Goal: Transaction & Acquisition: Purchase product/service

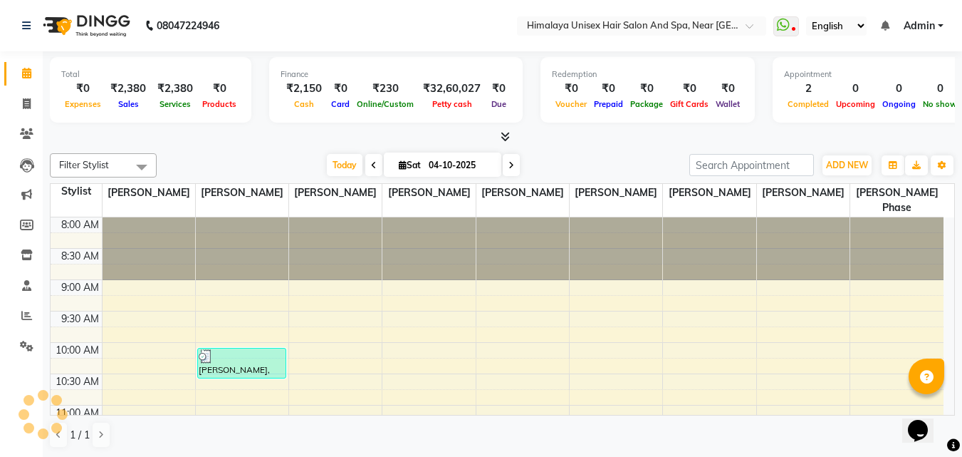
click at [174, 225] on div at bounding box center [149, 248] width 93 height 63
click at [137, 231] on div at bounding box center [149, 248] width 93 height 63
click at [137, 221] on div at bounding box center [149, 248] width 93 height 63
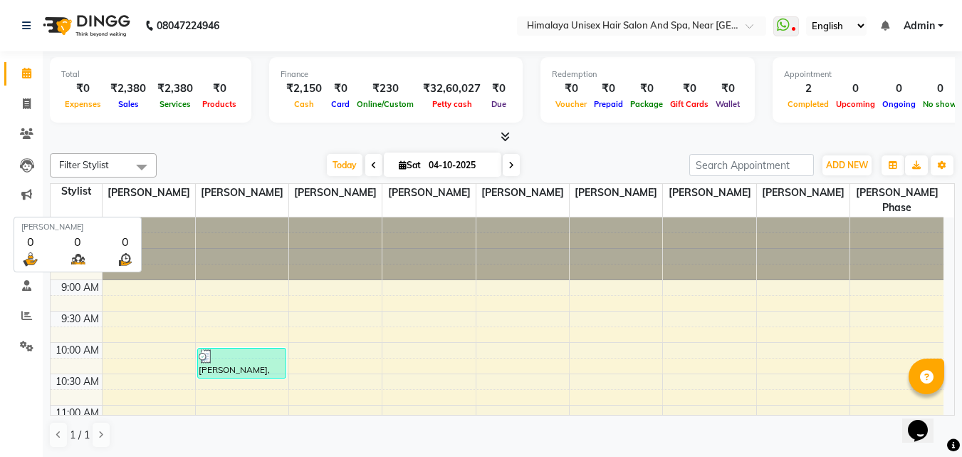
click at [142, 187] on span "[PERSON_NAME]" at bounding box center [149, 193] width 93 height 18
click at [144, 198] on span "[PERSON_NAME]" at bounding box center [149, 193] width 93 height 18
click at [182, 195] on span "[PERSON_NAME]" at bounding box center [149, 193] width 93 height 18
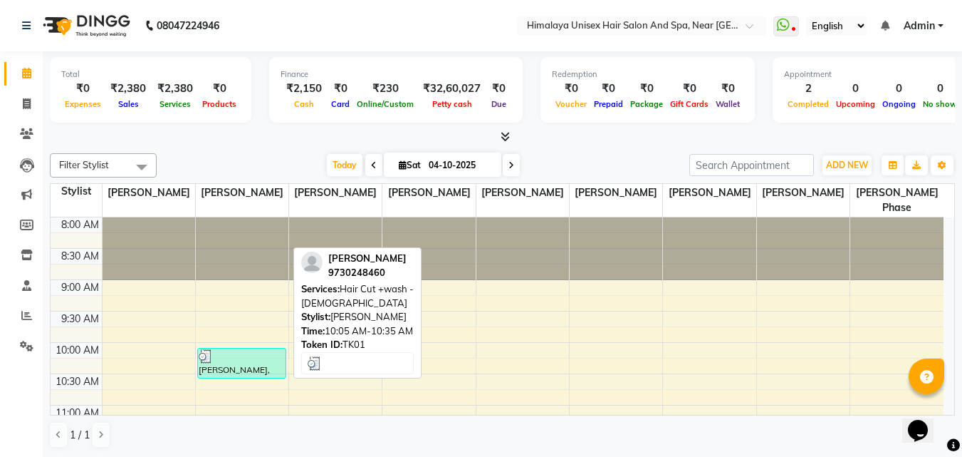
click at [272, 373] on div "[PERSON_NAME], TK01, 10:05 AM-10:35 AM, Hair Cut +wash - [DEMOGRAPHIC_DATA]" at bounding box center [242, 362] width 88 height 29
select select "3"
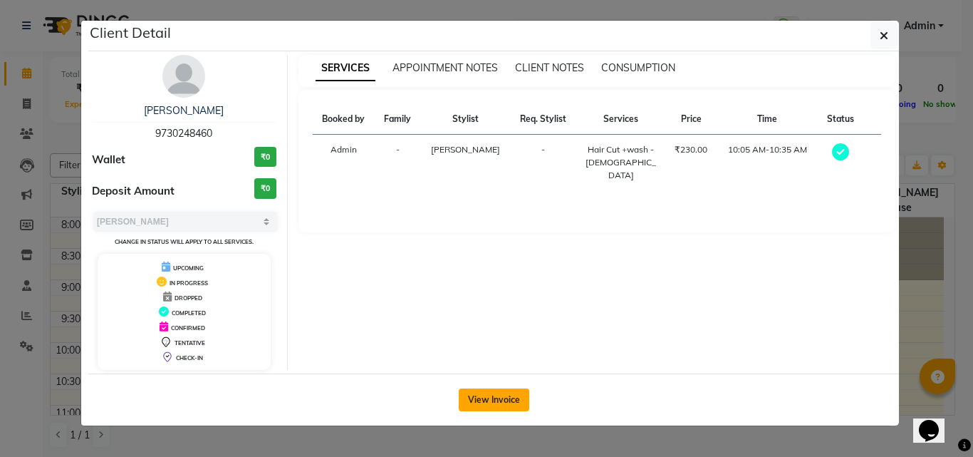
click at [475, 395] on button "View Invoice" at bounding box center [494, 399] width 71 height 23
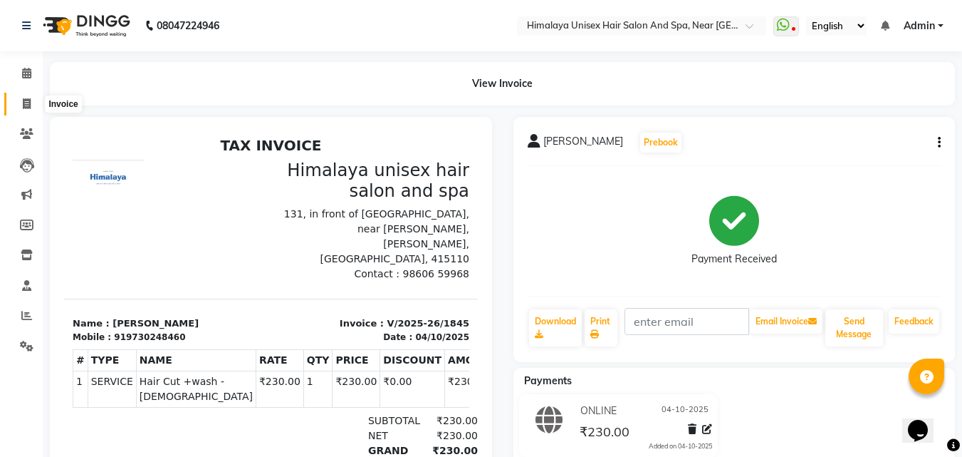
click at [23, 103] on icon at bounding box center [27, 103] width 8 height 11
select select "4594"
select select "service"
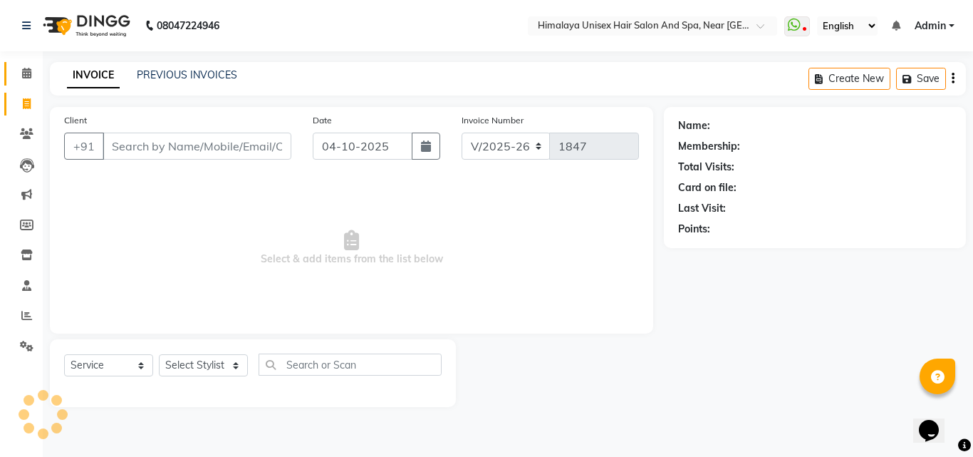
click at [24, 82] on link "Calendar" at bounding box center [21, 74] width 34 height 24
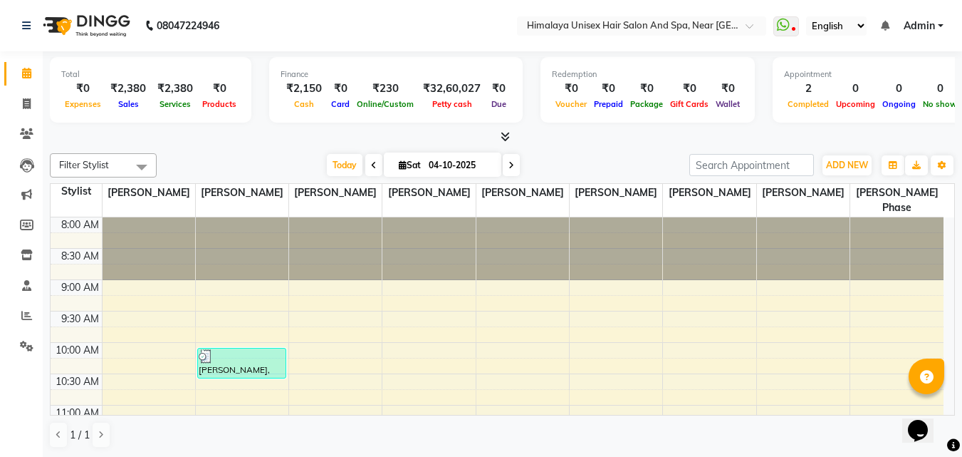
click at [142, 165] on span at bounding box center [141, 166] width 28 height 27
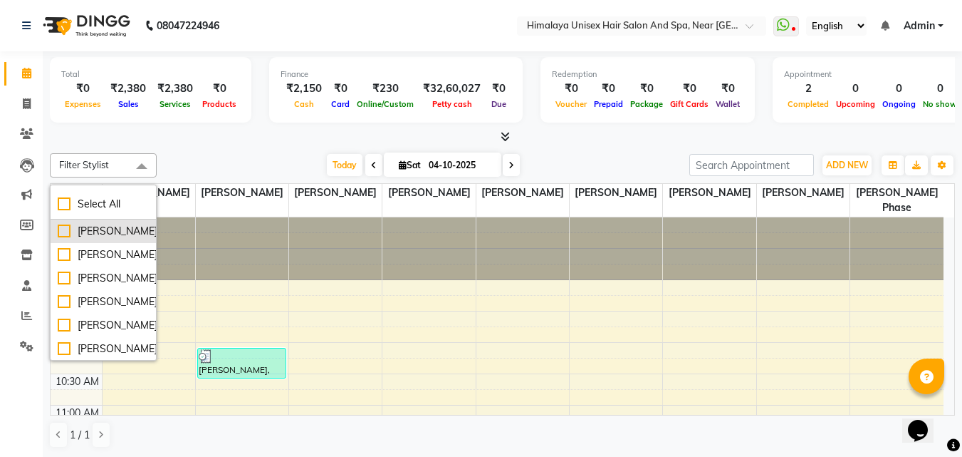
click at [61, 232] on div "[PERSON_NAME]" at bounding box center [103, 231] width 91 height 15
checkbox input "true"
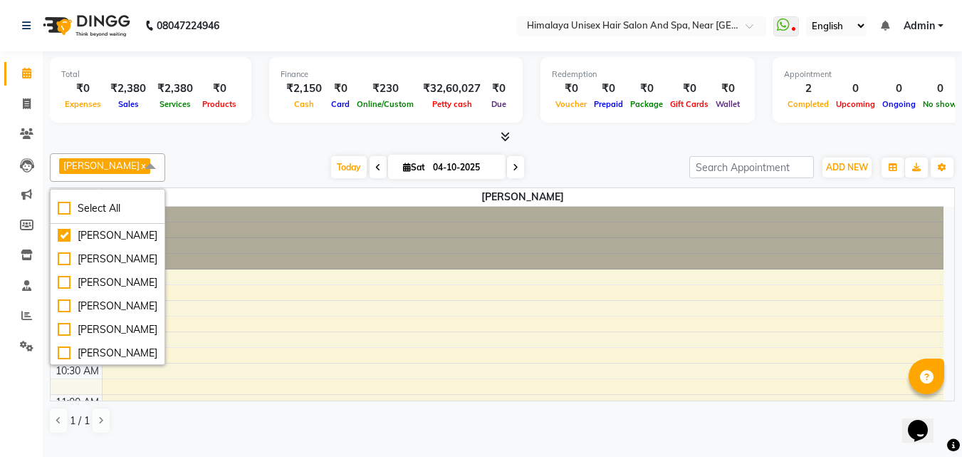
click at [209, 269] on div at bounding box center [524, 238] width 842 height 63
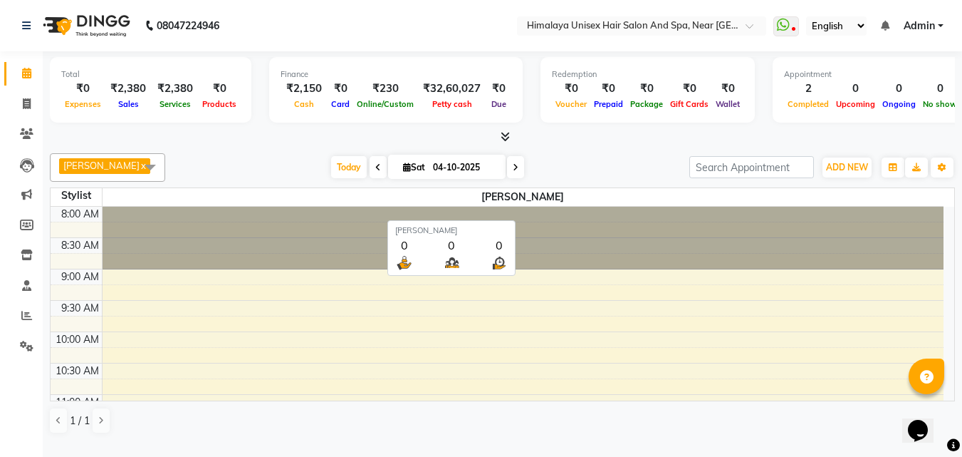
click at [538, 206] on span "[PERSON_NAME]" at bounding box center [524, 197] width 842 height 18
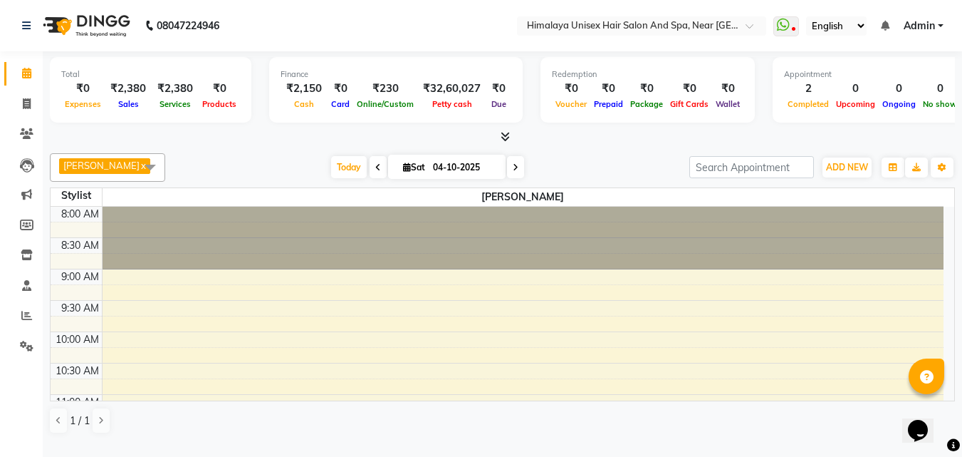
drag, startPoint x: 386, startPoint y: 261, endPoint x: 325, endPoint y: 283, distance: 64.2
click at [385, 263] on div at bounding box center [524, 238] width 842 height 63
click at [143, 231] on div at bounding box center [524, 238] width 842 height 63
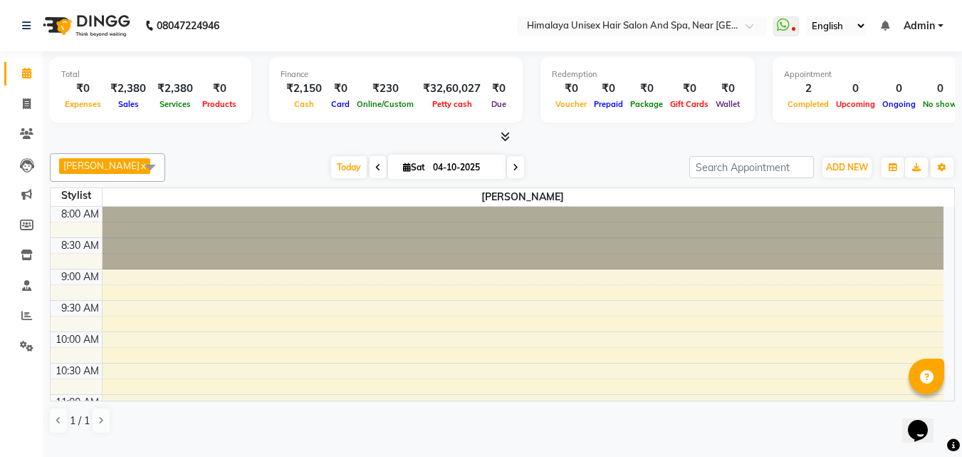
click at [846, 161] on div "[PERSON_NAME] x Select All [PERSON_NAME] [PERSON_NAME] [PERSON_NAME] [PERSON_NA…" at bounding box center [502, 167] width 905 height 28
click at [846, 165] on button "ADD NEW Toggle Dropdown" at bounding box center [847, 167] width 49 height 20
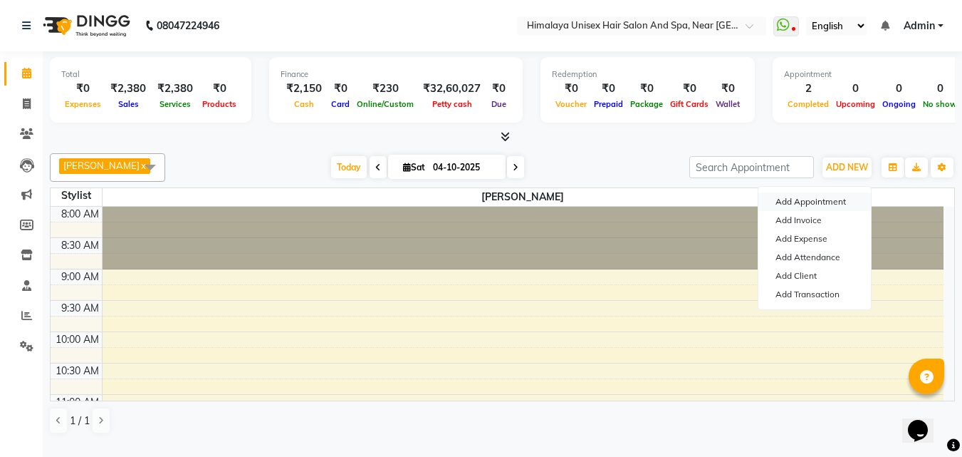
click at [834, 199] on button "Add Appointment" at bounding box center [814, 201] width 113 height 19
select select "tentative"
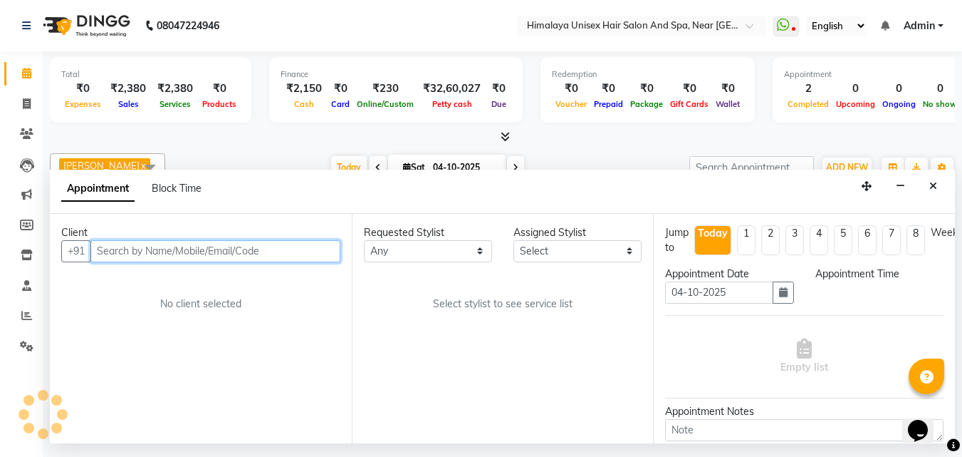
scroll to position [1, 0]
select select "540"
click at [226, 262] on input "text" at bounding box center [215, 251] width 250 height 22
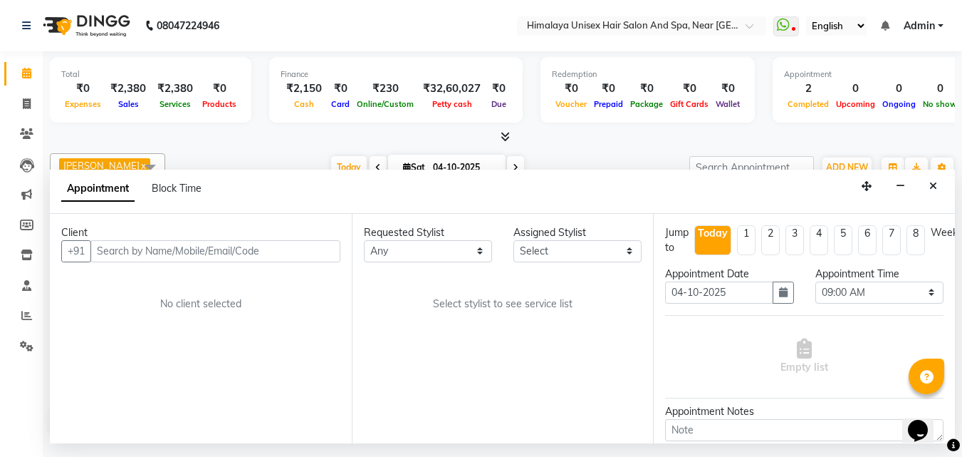
click at [752, 251] on li "1" at bounding box center [746, 240] width 19 height 30
type input "[DATE]"
select select "540"
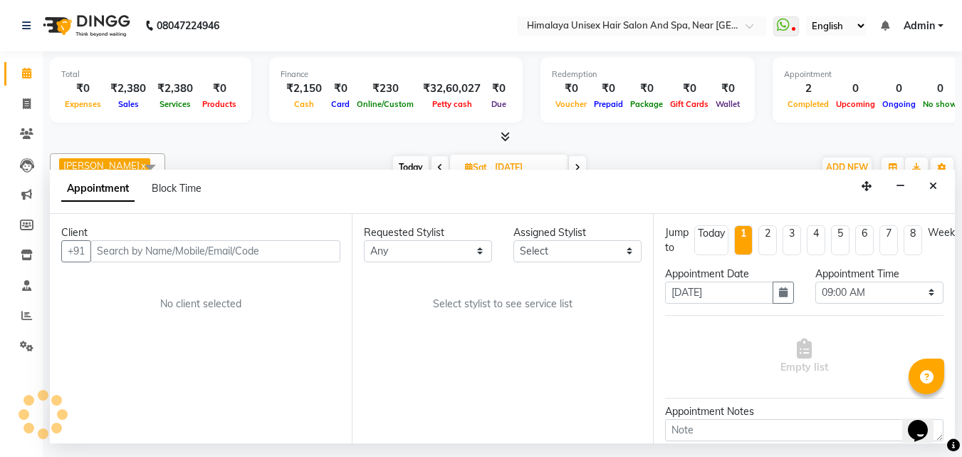
scroll to position [377, 0]
click at [774, 255] on li "2" at bounding box center [767, 240] width 19 height 30
type input "[DATE]"
select select "540"
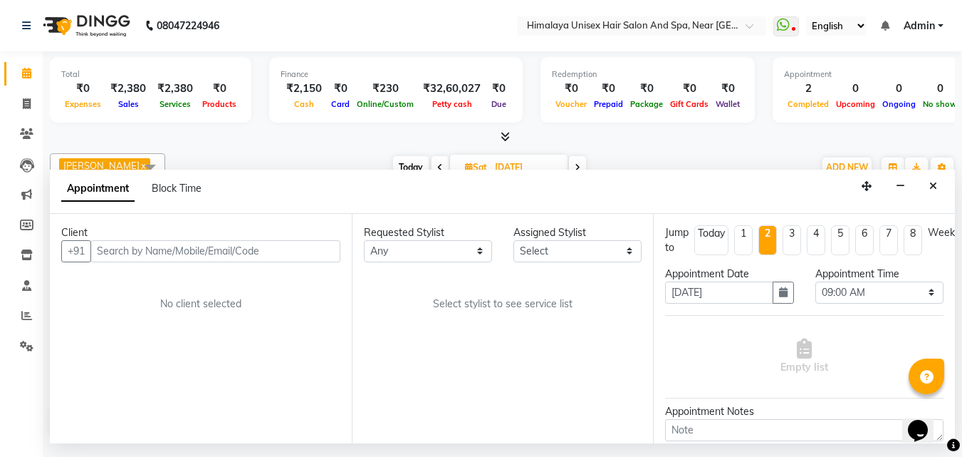
click at [806, 255] on ul "Jump to [DATE] 1 2 3 4 5 6 7 8 Weeks" at bounding box center [804, 240] width 278 height 30
click at [159, 194] on span "Block Time" at bounding box center [177, 188] width 50 height 13
type input "04-10-2025"
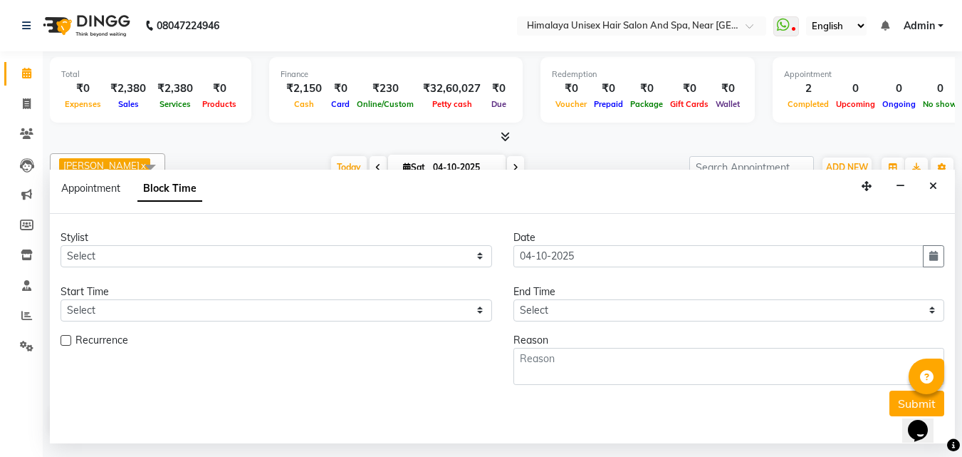
click at [256, 178] on div "[DATE] [DATE]" at bounding box center [427, 167] width 510 height 21
click at [924, 197] on button "Close" at bounding box center [933, 186] width 21 height 22
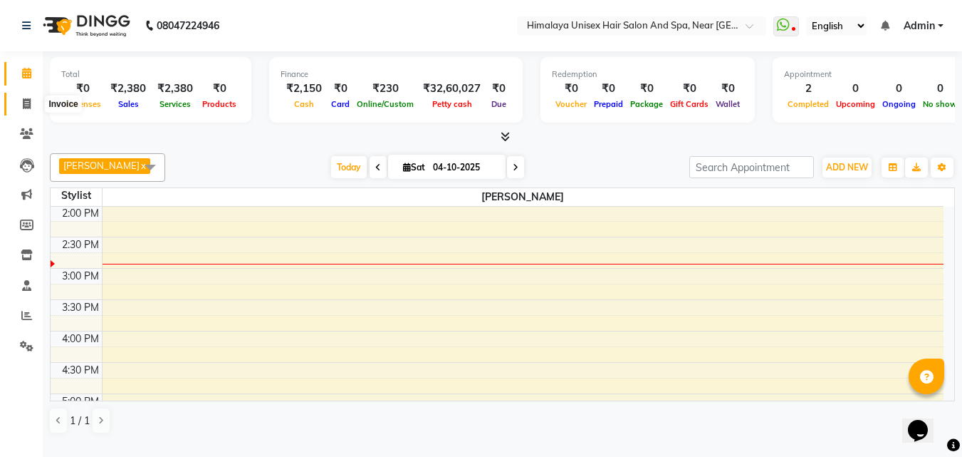
click at [36, 104] on span at bounding box center [26, 104] width 25 height 16
select select "4594"
select select "service"
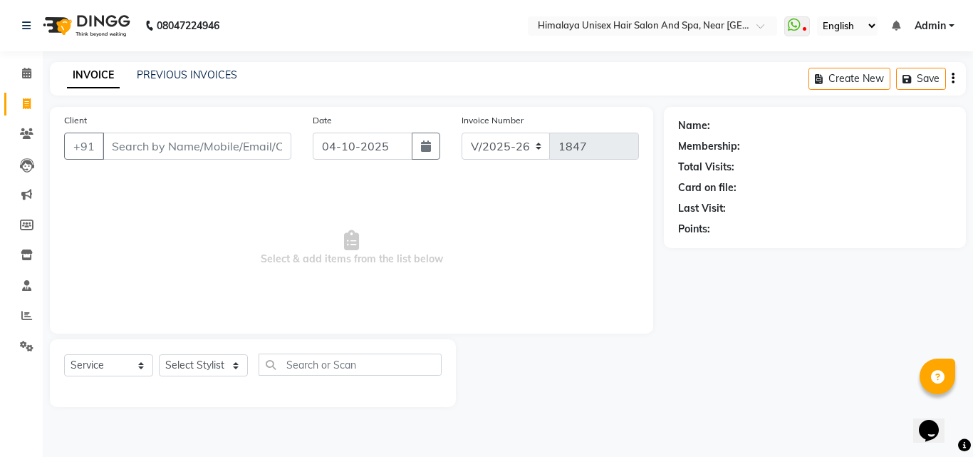
click at [161, 142] on input "Client" at bounding box center [197, 145] width 189 height 27
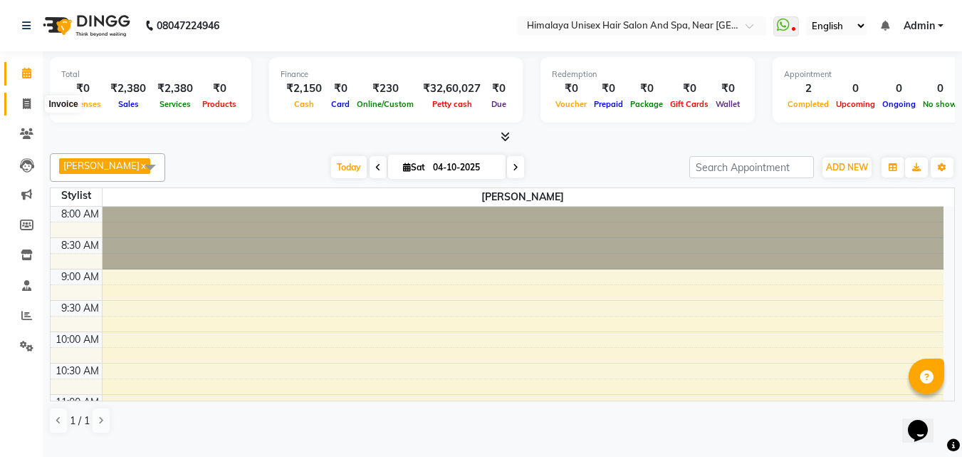
click at [31, 105] on icon at bounding box center [27, 103] width 8 height 11
select select "4594"
select select "service"
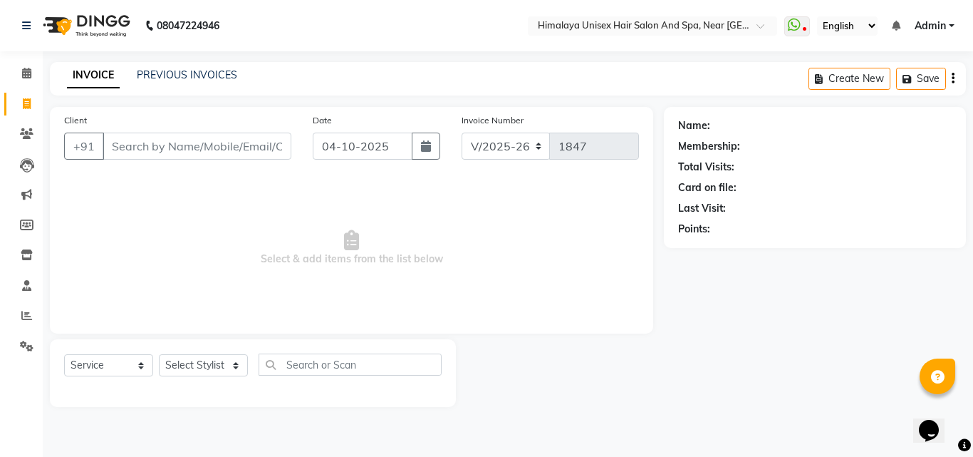
click at [139, 152] on input "Client" at bounding box center [197, 145] width 189 height 27
click at [199, 149] on input "Client" at bounding box center [197, 145] width 189 height 27
type input "7775961210"
click at [271, 139] on span "Add Client" at bounding box center [254, 146] width 56 height 14
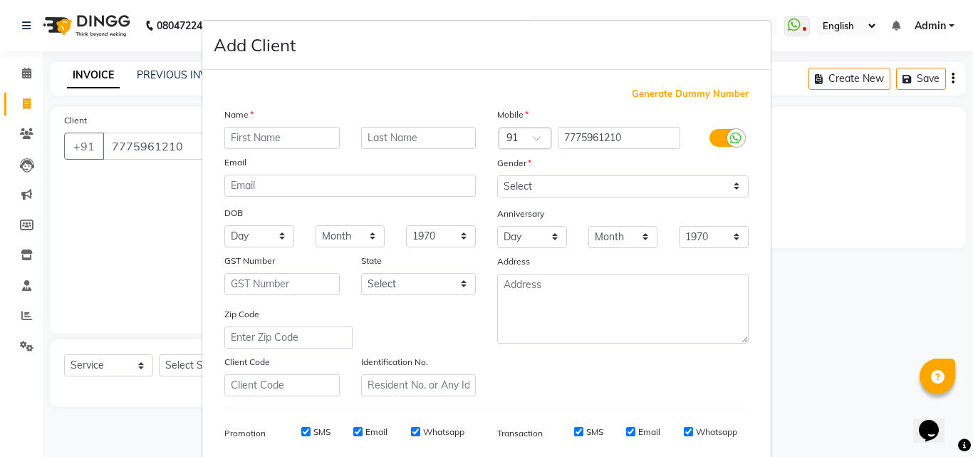
click at [266, 143] on input "text" at bounding box center [281, 138] width 115 height 22
type input "Rohit patsute"
click at [504, 185] on select "Select Male Female Other Prefer Not To Say" at bounding box center [622, 186] width 251 height 22
select select "male"
click at [497, 175] on select "Select Male Female Other Prefer Not To Say" at bounding box center [622, 186] width 251 height 22
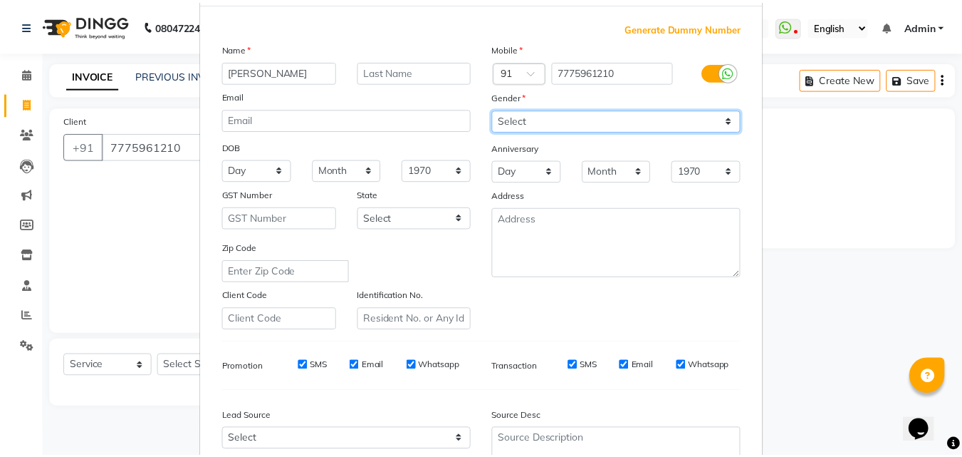
scroll to position [201, 0]
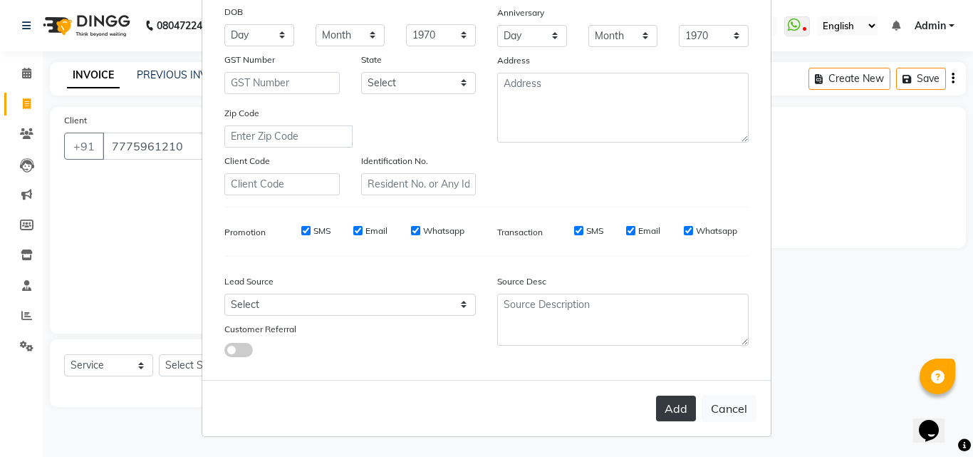
click at [668, 404] on button "Add" at bounding box center [676, 408] width 40 height 26
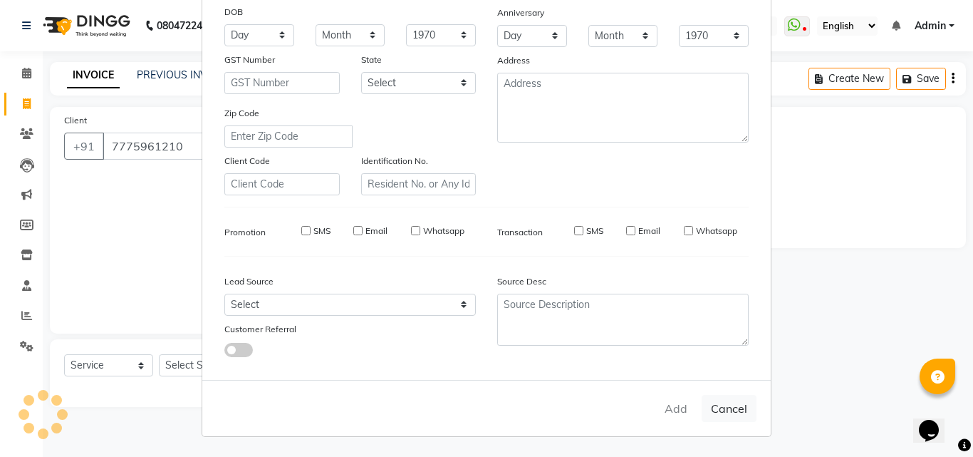
select select
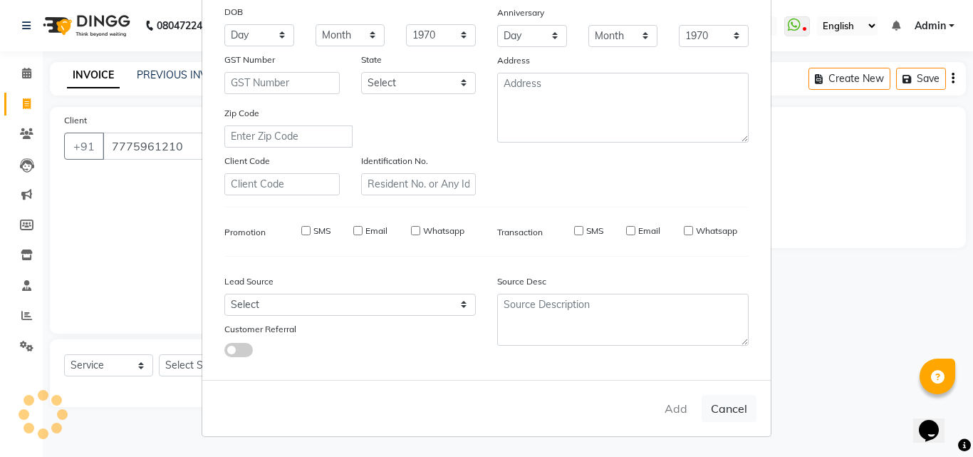
select select
checkbox input "false"
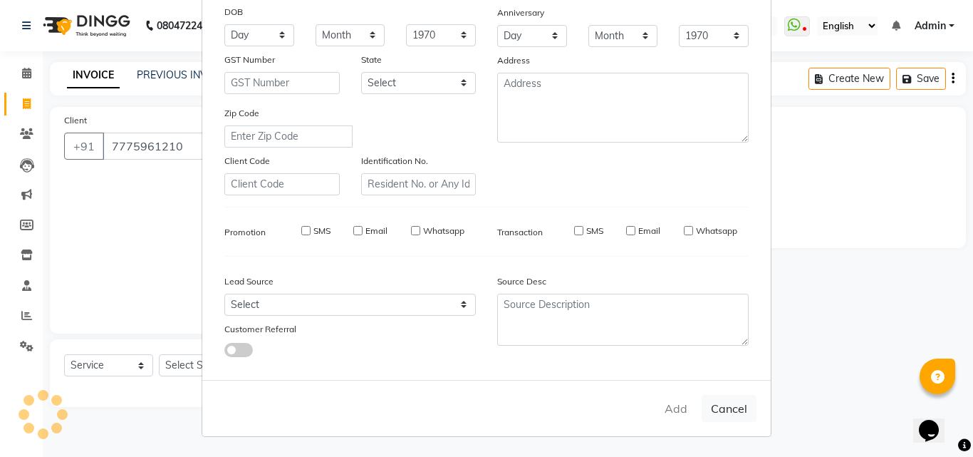
checkbox input "false"
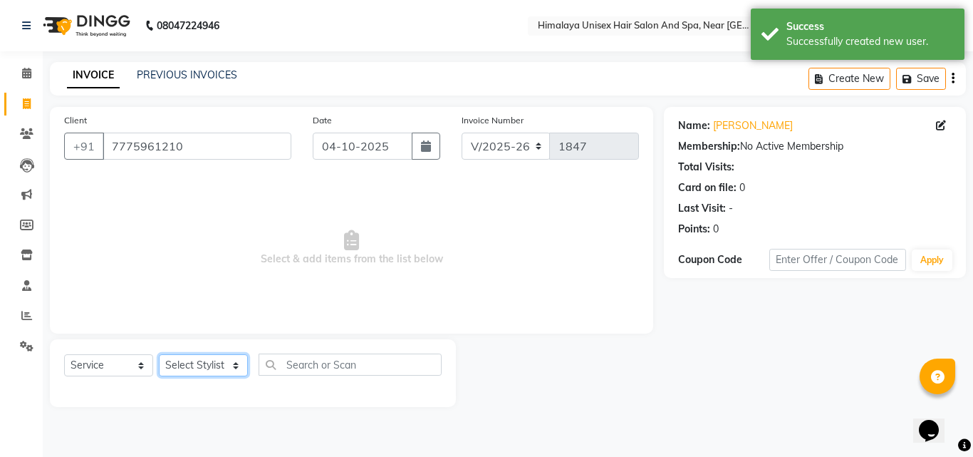
click at [230, 370] on select "Select Stylist Avantika Phase Ganesh Gosavi Mahesh Sawant nakul tadas prasad ka…" at bounding box center [203, 365] width 89 height 22
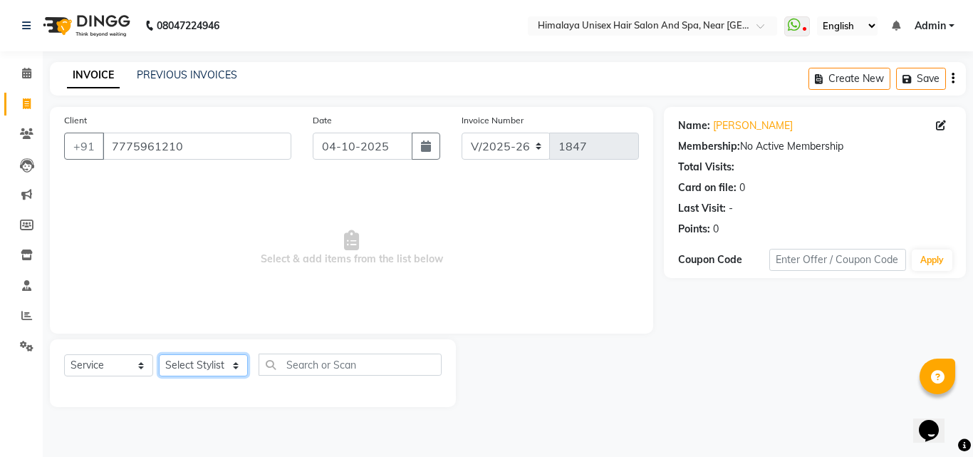
select select "26953"
click at [159, 354] on select "Select Stylist Avantika Phase Ganesh Gosavi Mahesh Sawant nakul tadas prasad ka…" at bounding box center [203, 365] width 89 height 22
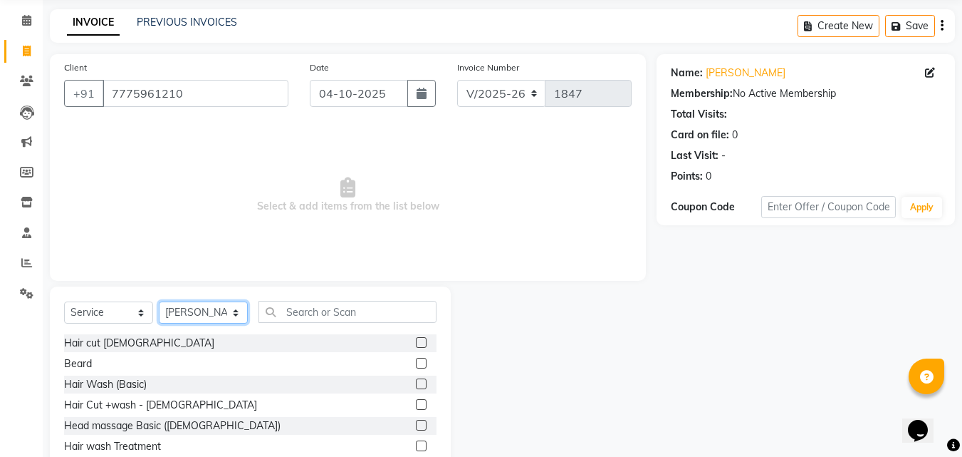
scroll to position [114, 0]
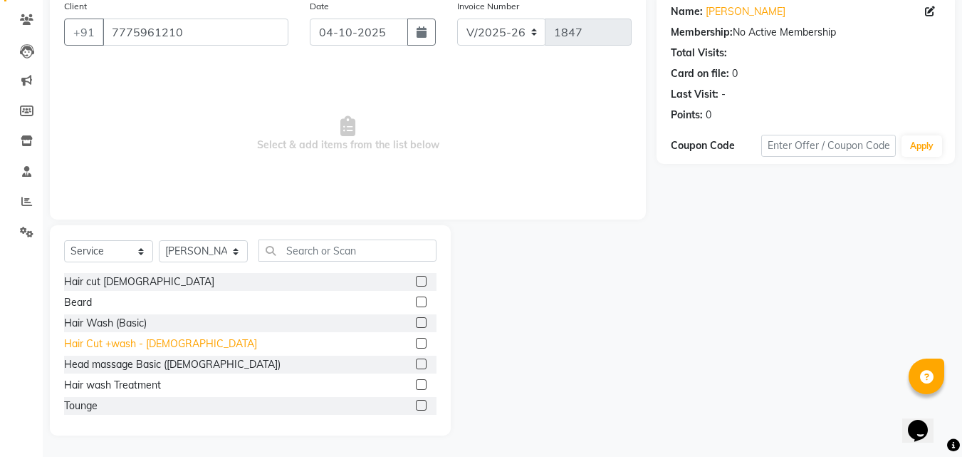
click at [71, 340] on div "Hair Cut +wash - [DEMOGRAPHIC_DATA]" at bounding box center [160, 343] width 193 height 15
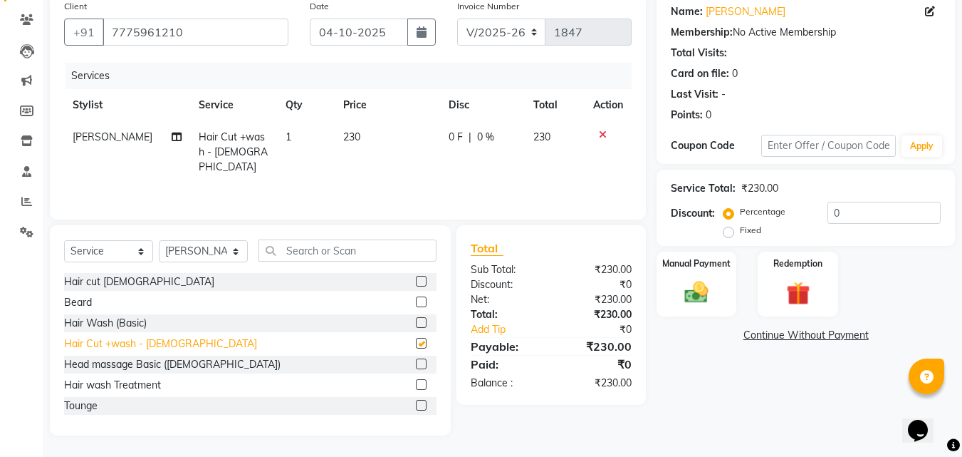
checkbox input "false"
click at [75, 296] on div "Beard" at bounding box center [78, 302] width 28 height 15
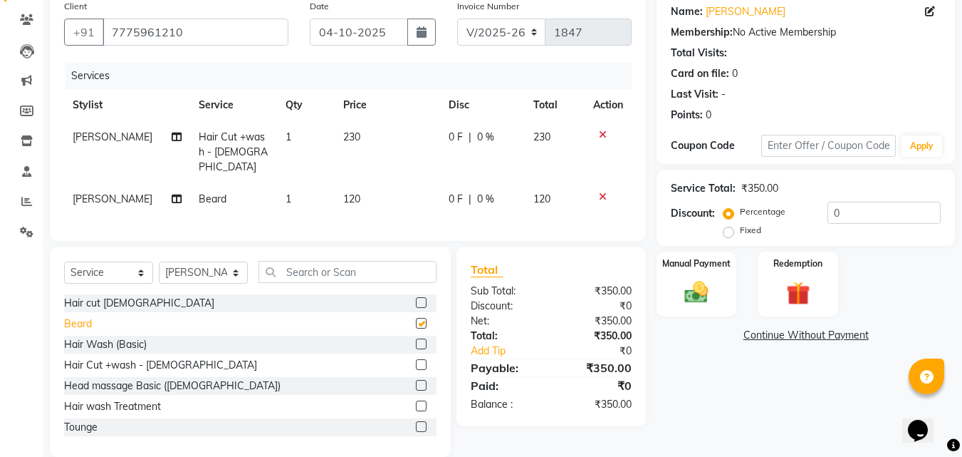
checkbox input "false"
click at [704, 284] on img at bounding box center [697, 292] width 40 height 28
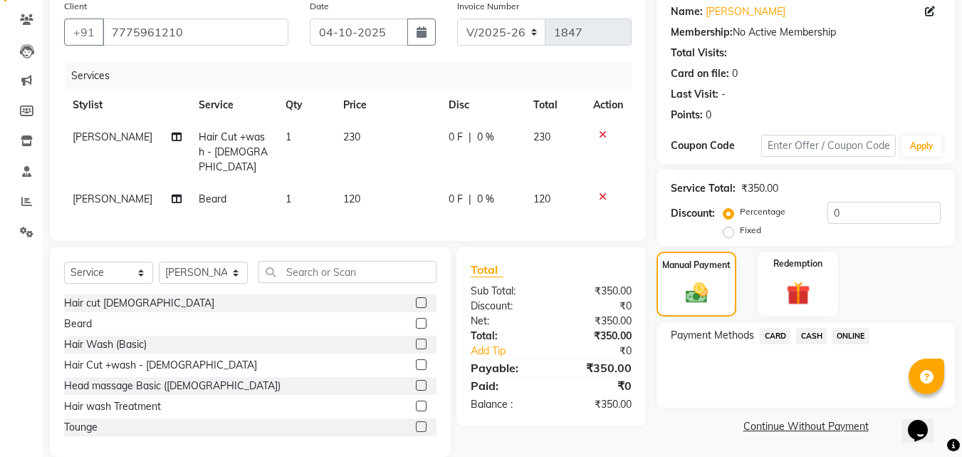
click at [852, 335] on span "ONLINE" at bounding box center [851, 336] width 37 height 16
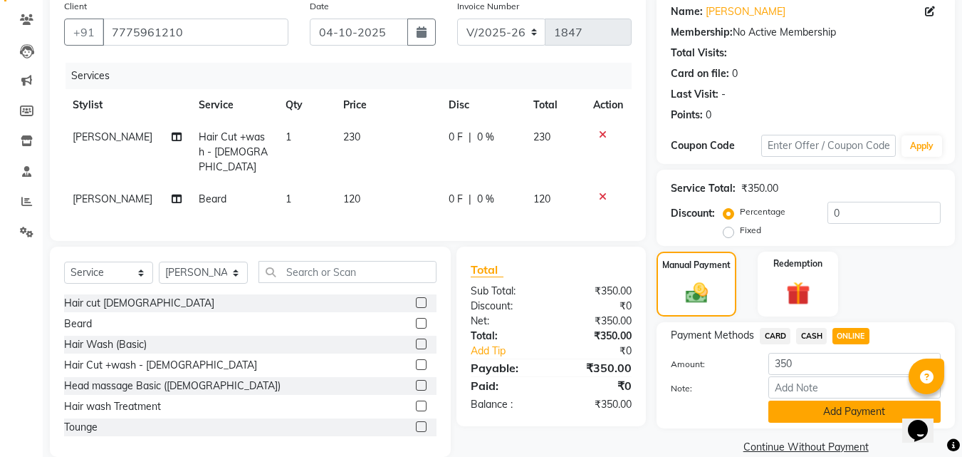
click at [848, 420] on button "Add Payment" at bounding box center [854, 411] width 172 height 22
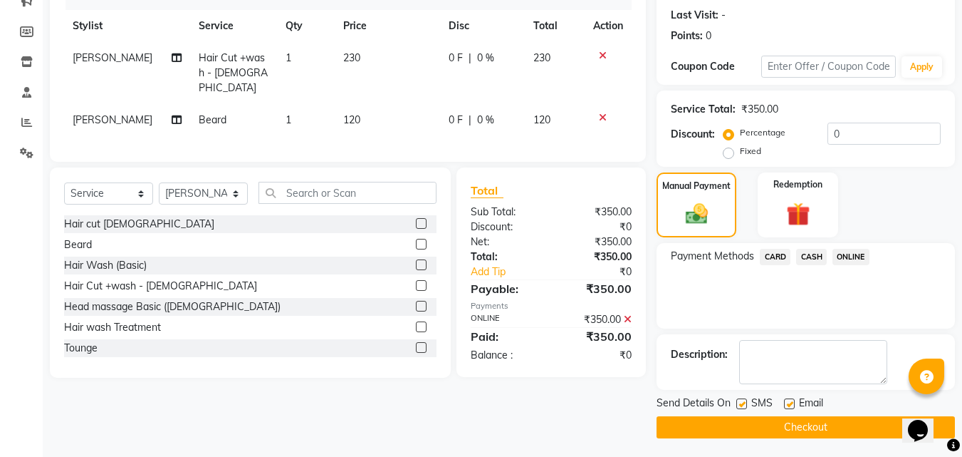
scroll to position [196, 0]
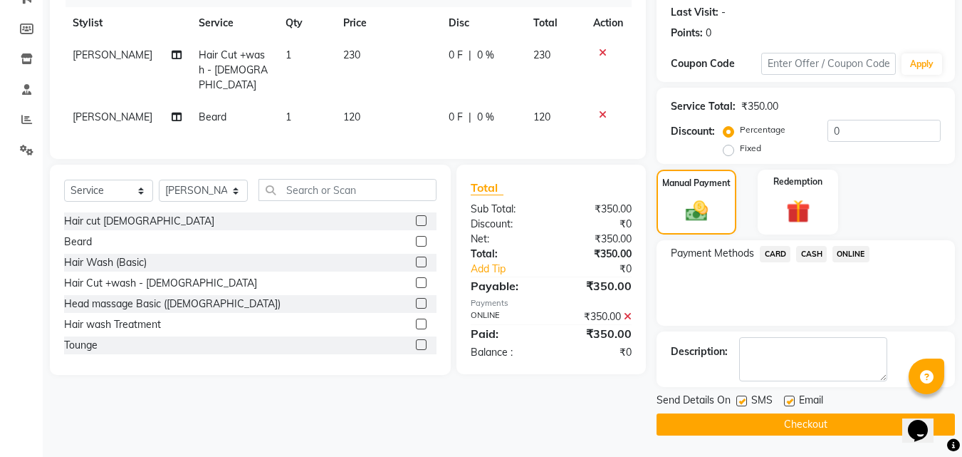
click at [825, 427] on button "Checkout" at bounding box center [806, 424] width 298 height 22
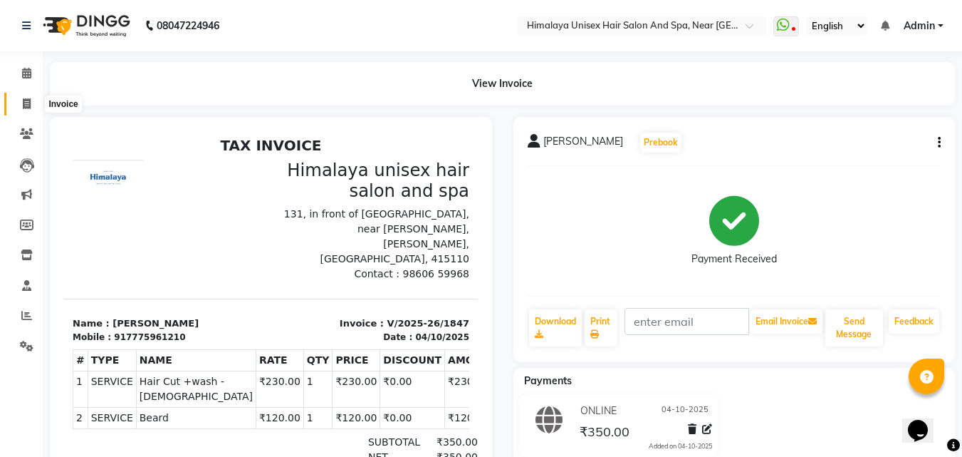
click at [27, 97] on span at bounding box center [26, 104] width 25 height 16
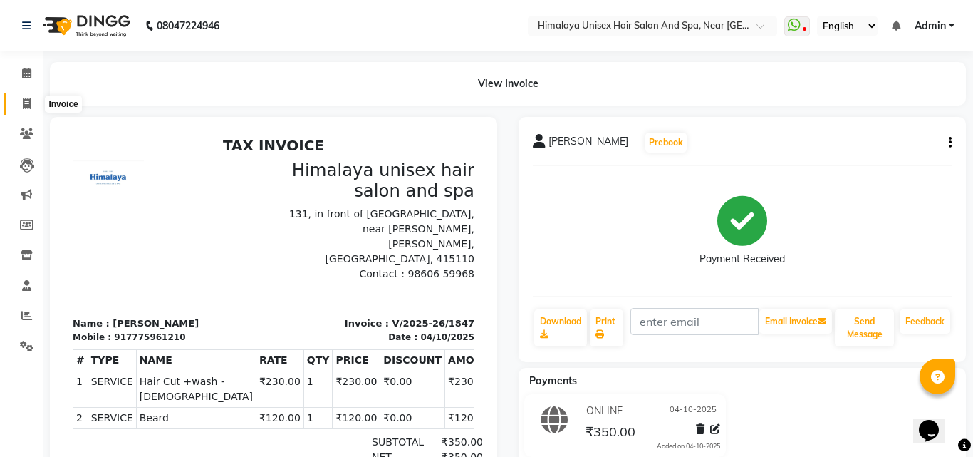
select select "service"
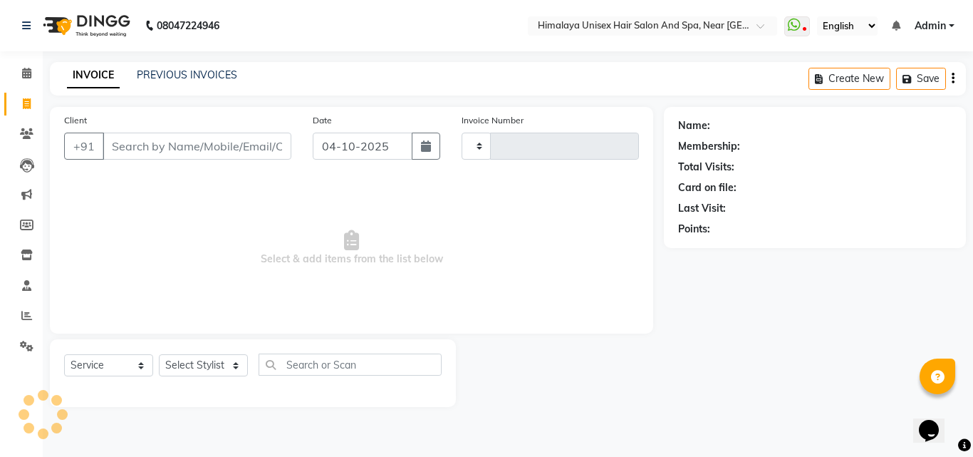
click at [27, 97] on span at bounding box center [26, 104] width 25 height 16
select select "service"
type input "1848"
select select "4594"
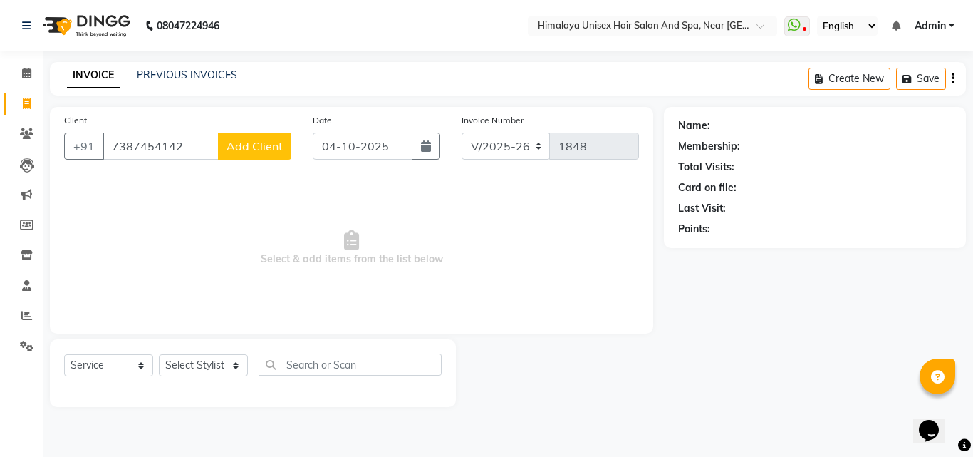
type input "7387454142"
click at [231, 150] on span "Add Client" at bounding box center [254, 146] width 56 height 14
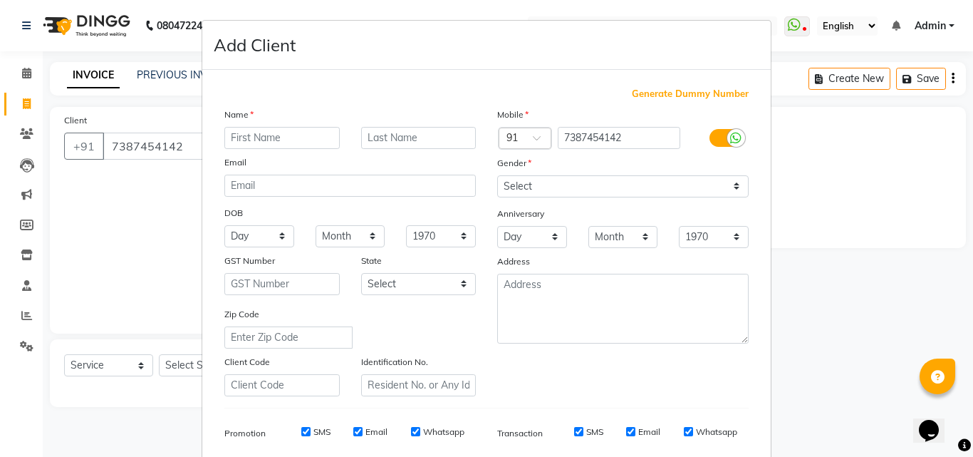
click at [246, 139] on input "text" at bounding box center [281, 138] width 115 height 22
type input "Ajinkya"
click at [396, 135] on input "text" at bounding box center [418, 138] width 115 height 22
type input "H-2"
click at [562, 187] on select "Select Male Female Other Prefer Not To Say" at bounding box center [622, 186] width 251 height 22
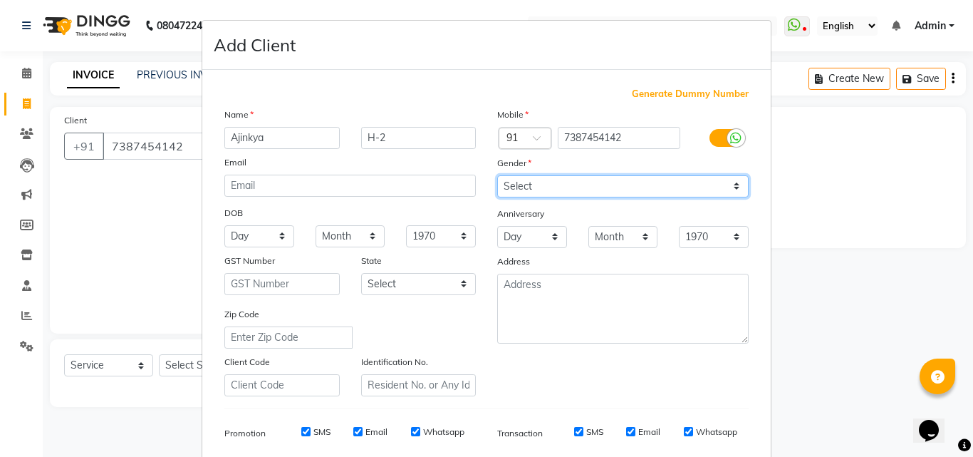
select select "male"
click at [497, 175] on select "Select Male Female Other Prefer Not To Say" at bounding box center [622, 186] width 251 height 22
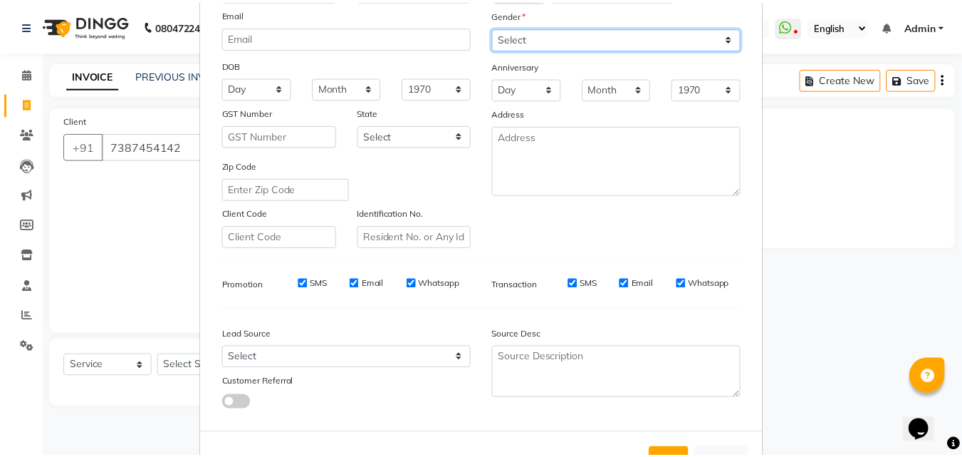
scroll to position [201, 0]
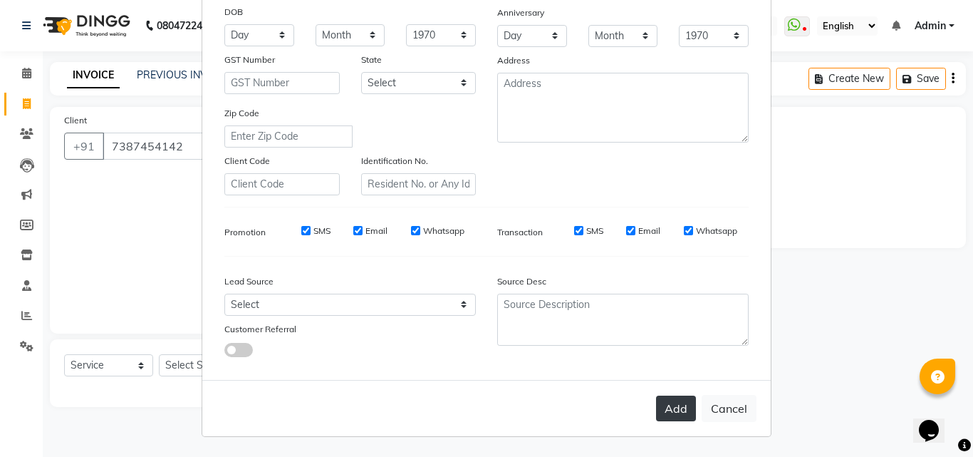
click at [673, 414] on button "Add" at bounding box center [676, 408] width 40 height 26
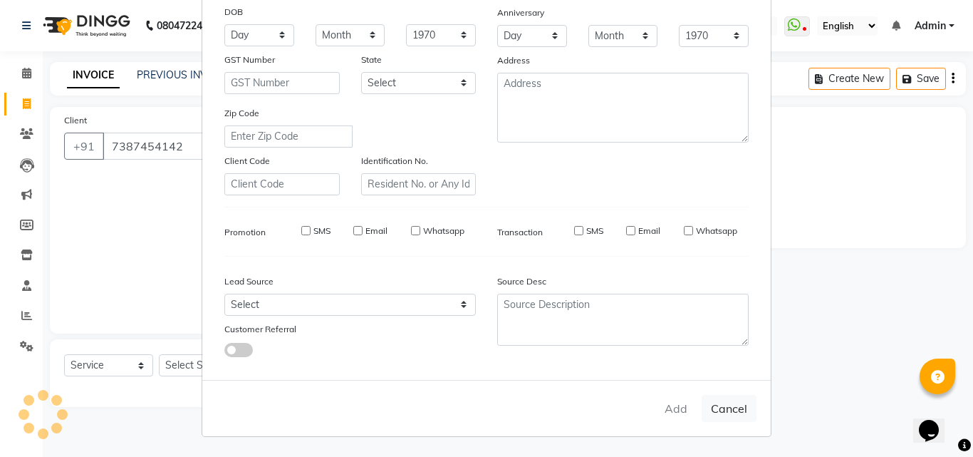
select select
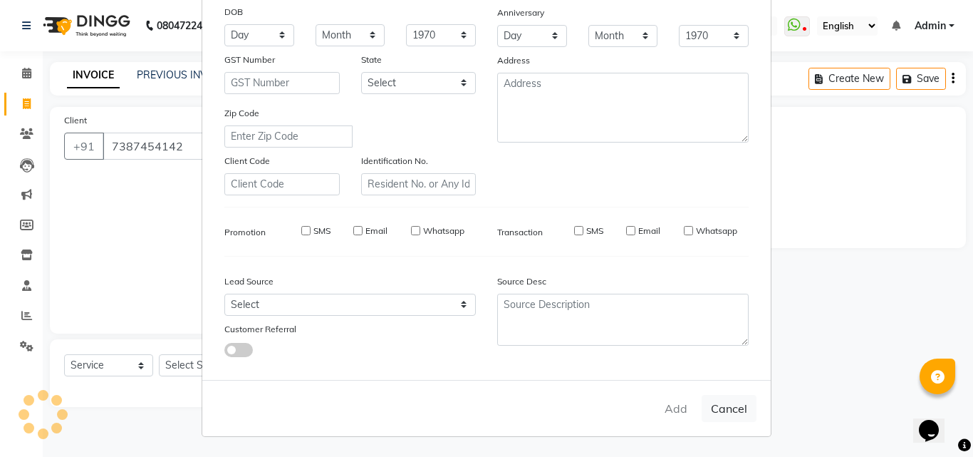
select select
checkbox input "false"
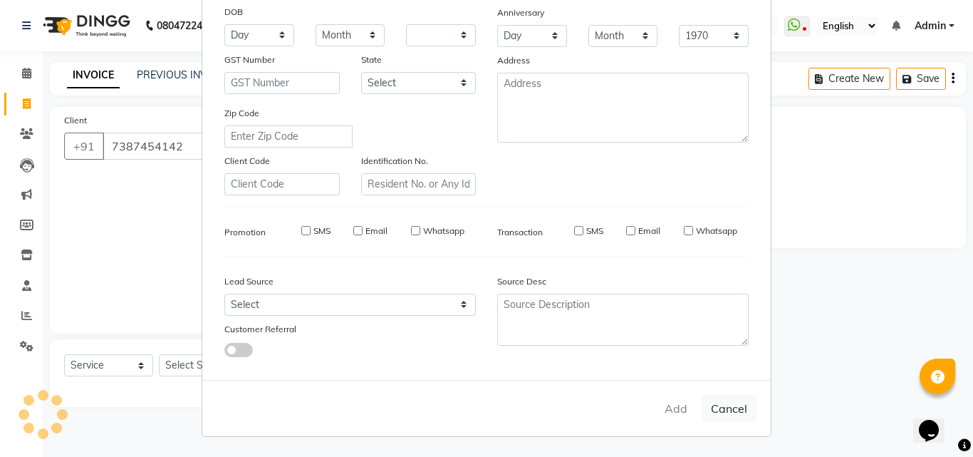
checkbox input "false"
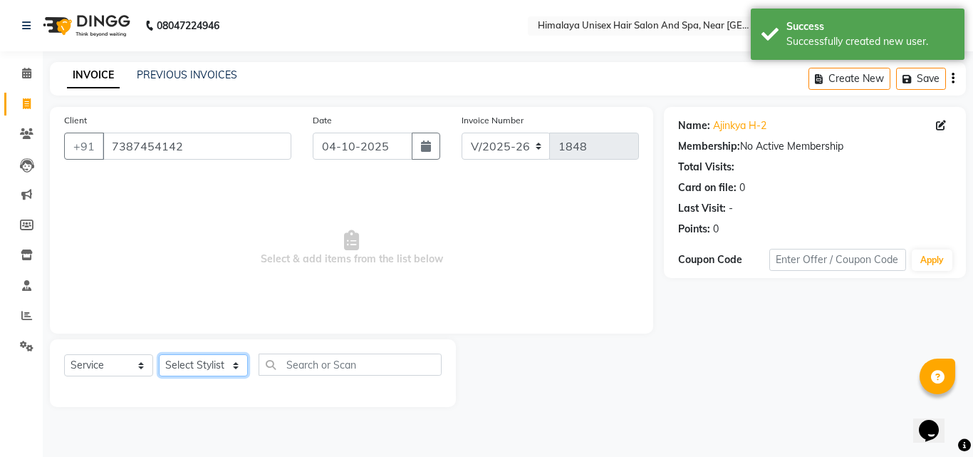
click at [241, 369] on select "Select Stylist Avantika Phase Ganesh Gosavi Mahesh Sawant nakul tadas prasad ka…" at bounding box center [203, 365] width 89 height 22
select select "32633"
click at [159, 354] on select "Select Stylist Avantika Phase Ganesh Gosavi Mahesh Sawant nakul tadas prasad ka…" at bounding box center [203, 365] width 89 height 22
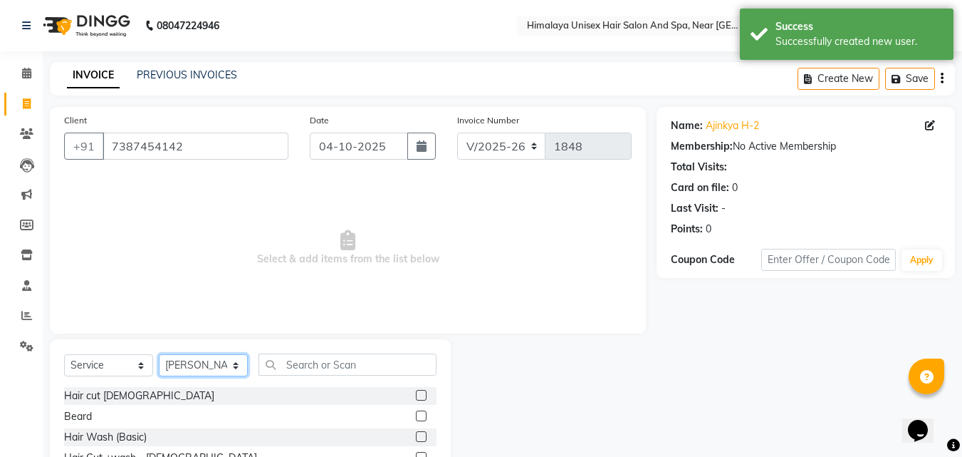
scroll to position [114, 0]
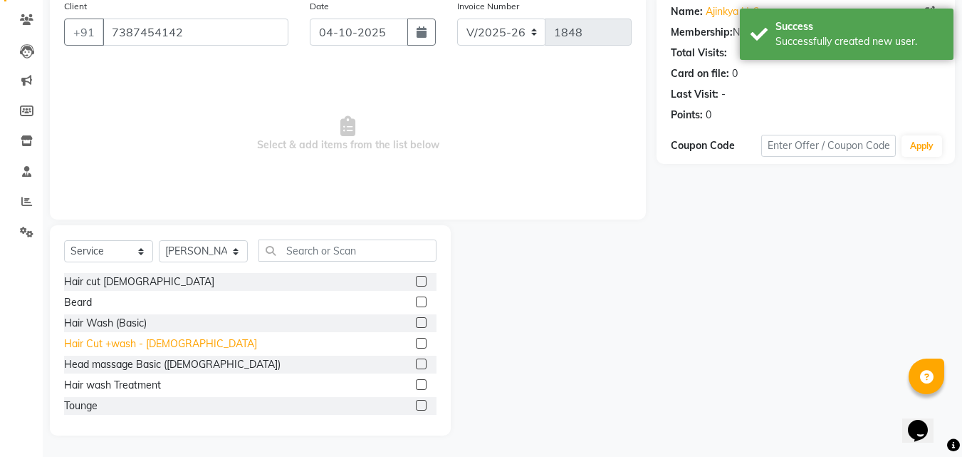
click at [83, 338] on div "Hair Cut +wash - [DEMOGRAPHIC_DATA]" at bounding box center [160, 343] width 193 height 15
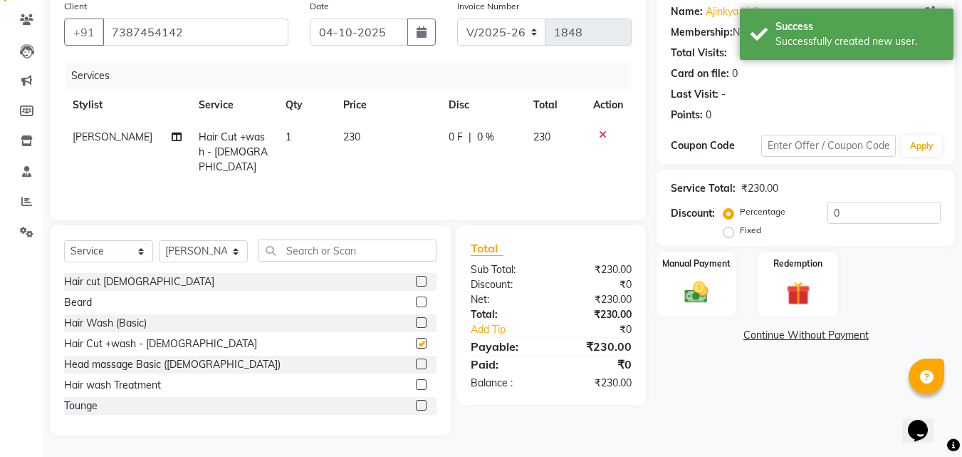
checkbox input "false"
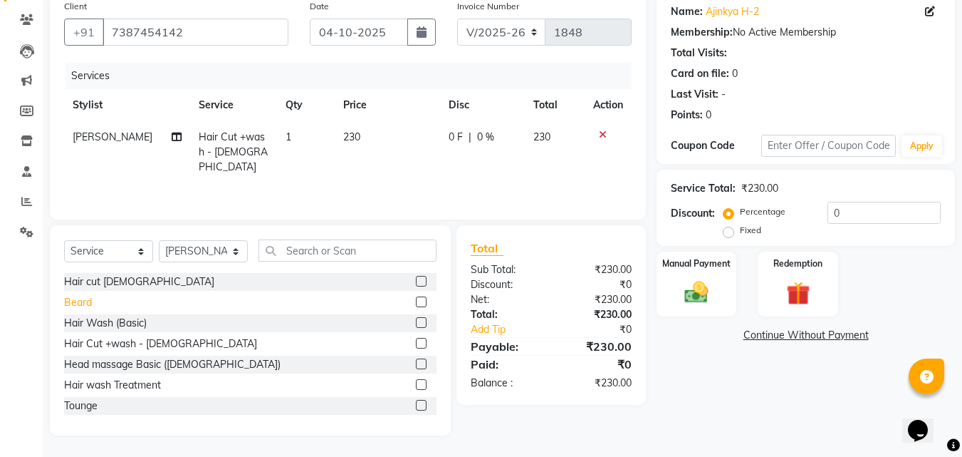
click at [90, 307] on div "Beard" at bounding box center [78, 302] width 28 height 15
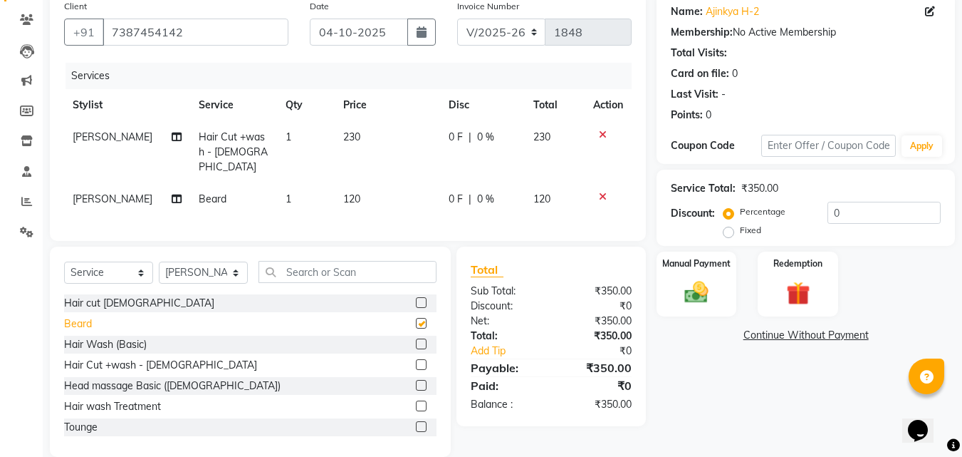
checkbox input "false"
click at [350, 267] on input "text" at bounding box center [348, 272] width 178 height 22
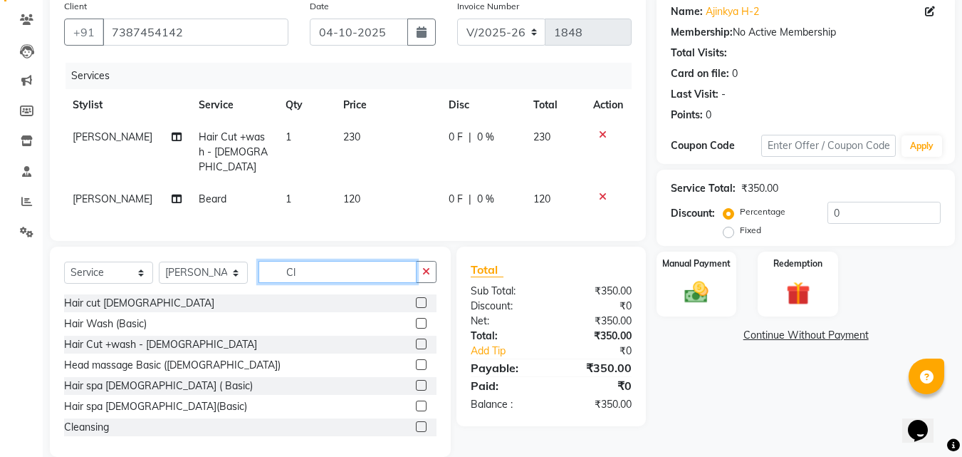
scroll to position [100, 0]
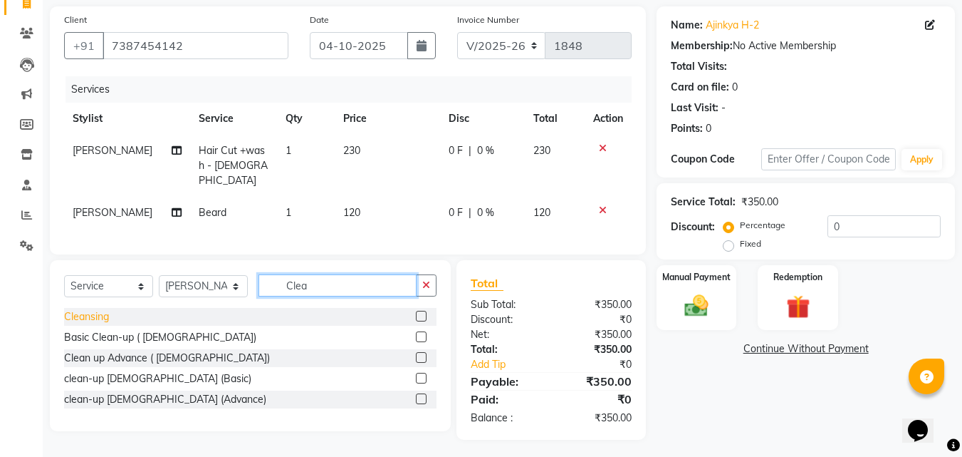
type input "Clea"
click at [93, 309] on div "Cleansing" at bounding box center [86, 316] width 45 height 15
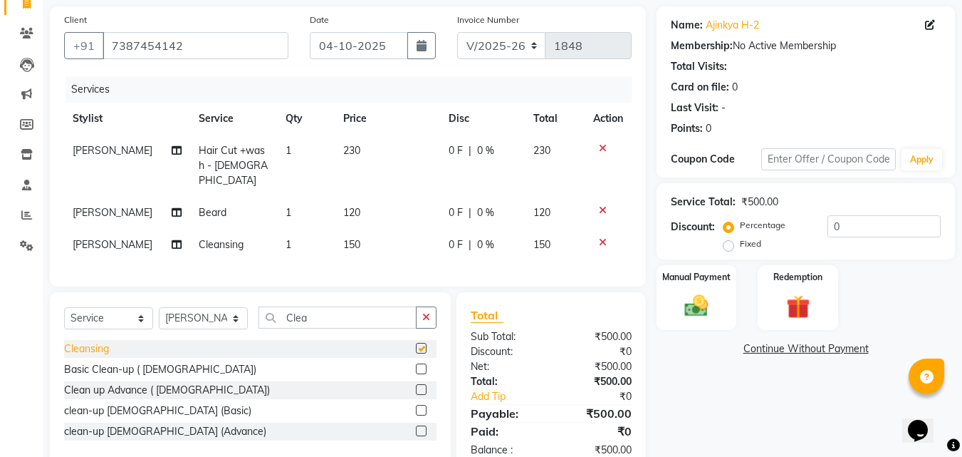
checkbox input "false"
click at [673, 286] on div "Manual Payment" at bounding box center [696, 298] width 83 height 68
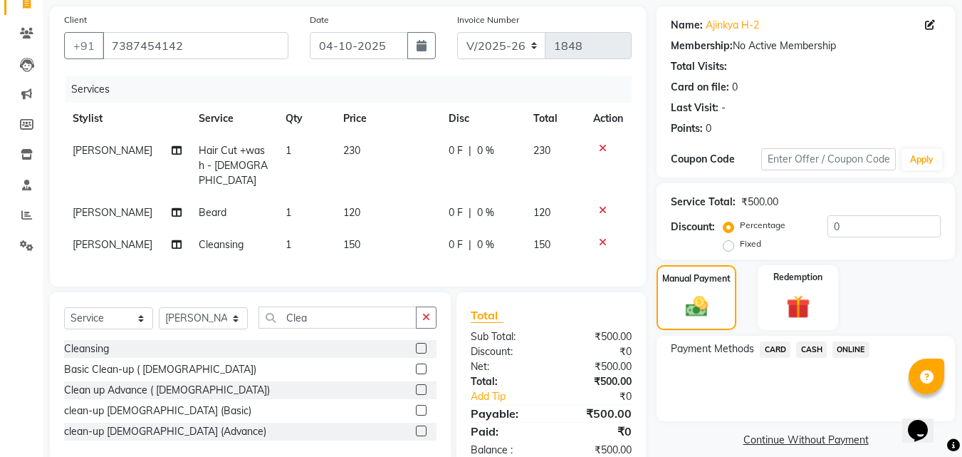
click at [850, 346] on span "ONLINE" at bounding box center [851, 349] width 37 height 16
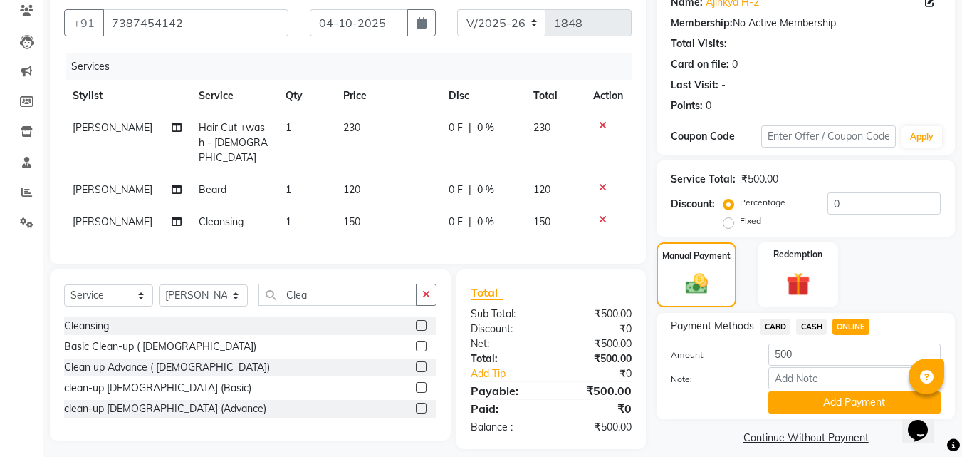
scroll to position [136, 0]
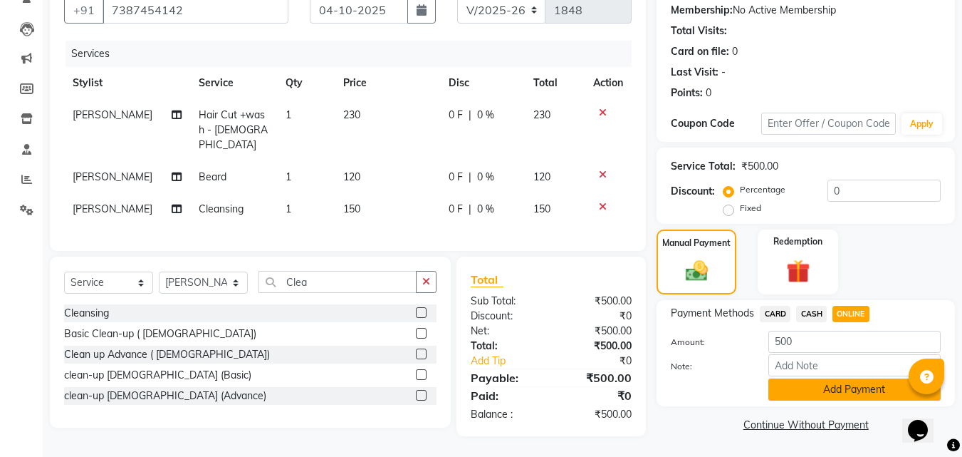
click at [827, 396] on button "Add Payment" at bounding box center [854, 389] width 172 height 22
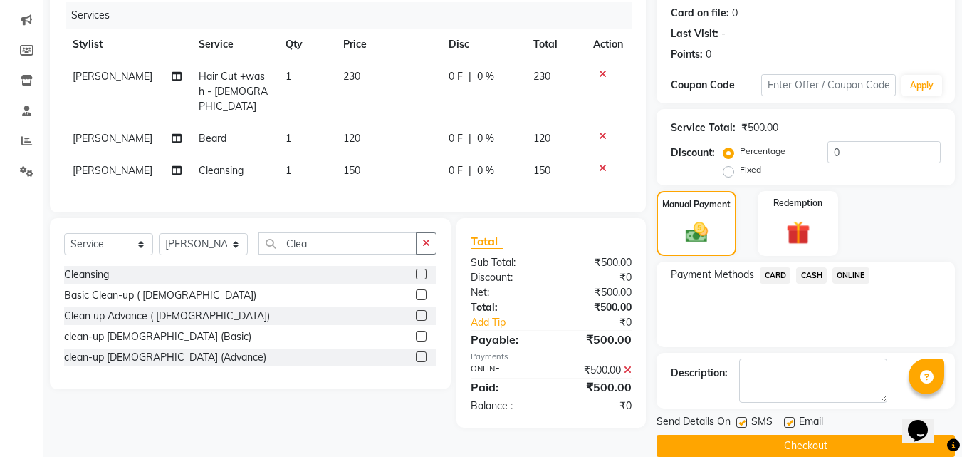
scroll to position [196, 0]
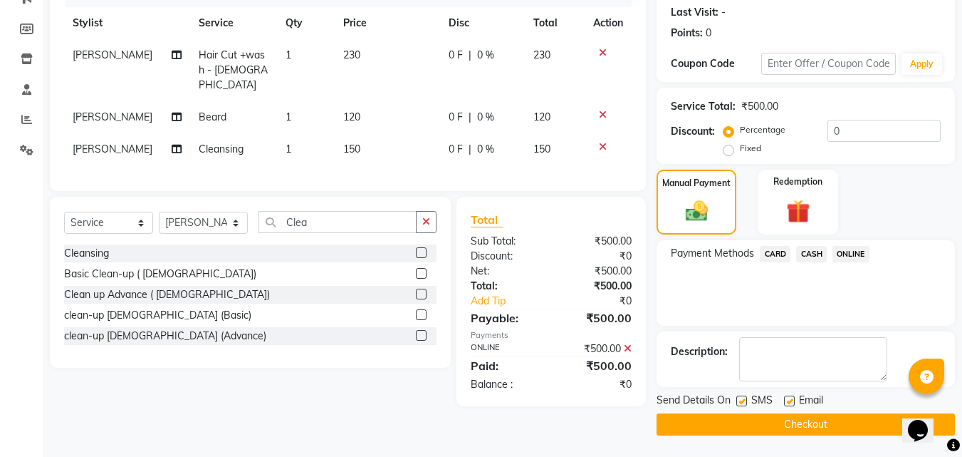
click at [811, 424] on button "Checkout" at bounding box center [806, 424] width 298 height 22
